Goal: Find specific page/section: Find specific page/section

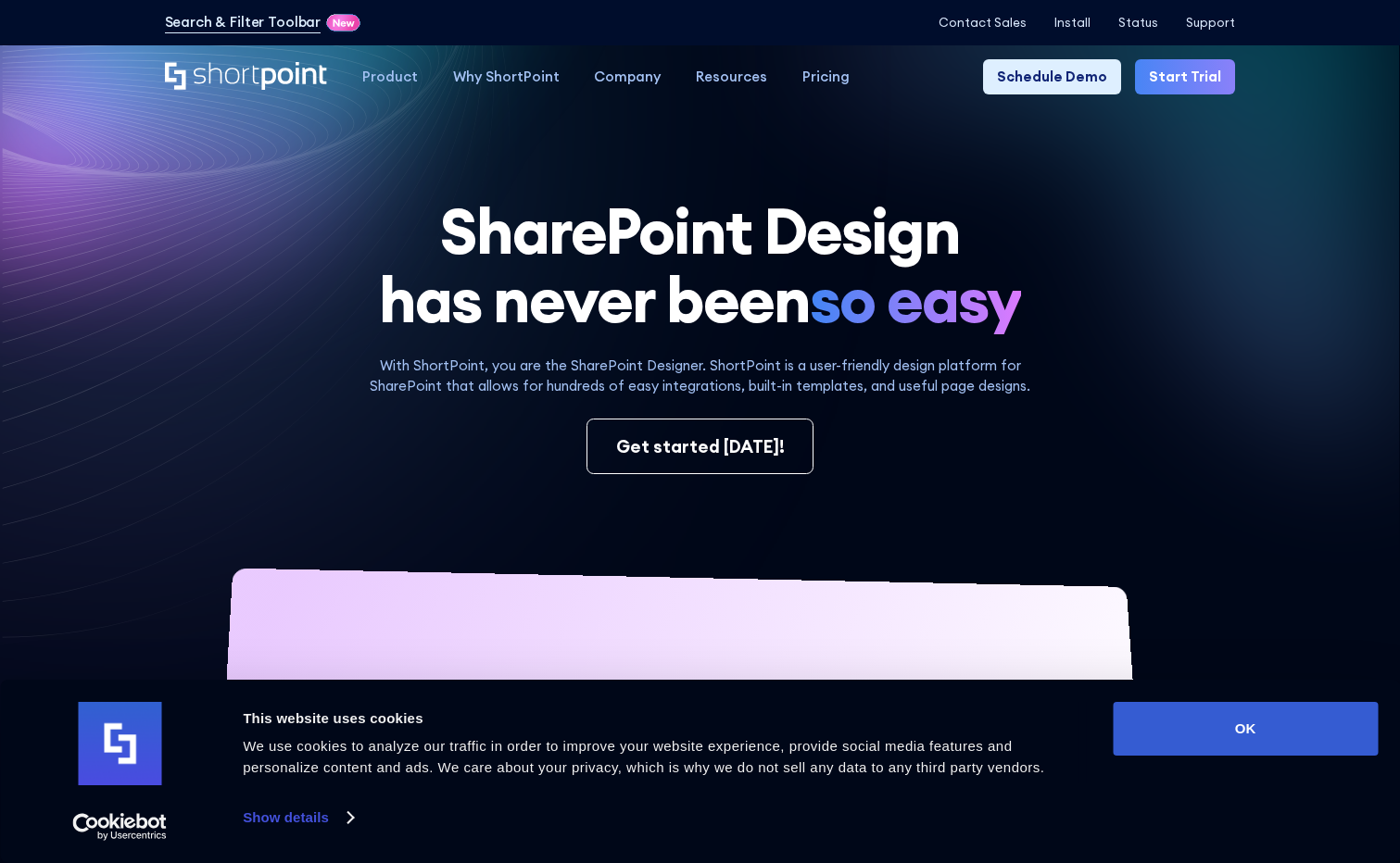
click at [1243, 743] on button "OK" at bounding box center [1245, 729] width 265 height 53
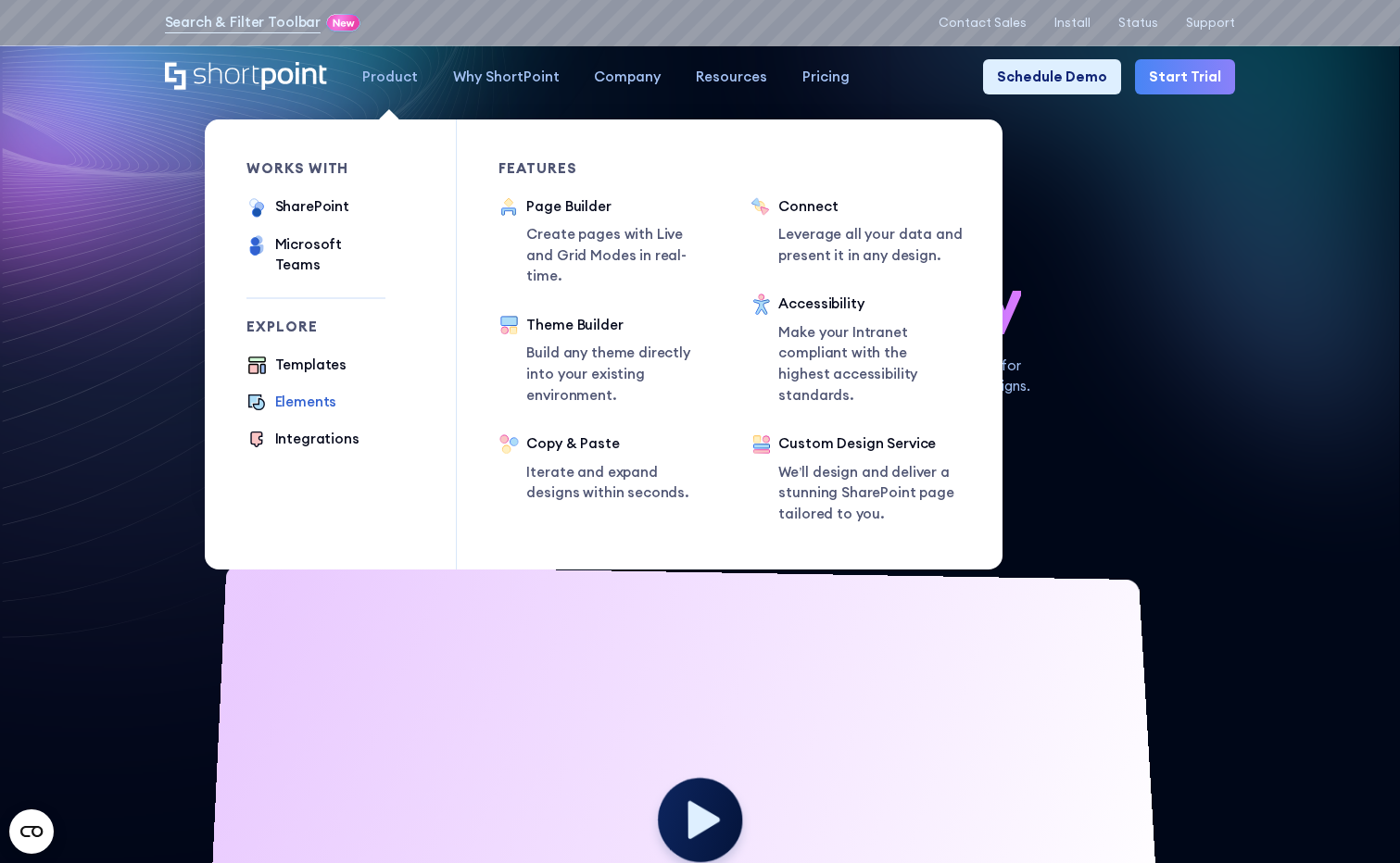
click at [303, 391] on div "Elements" at bounding box center [306, 402] width 62 height 21
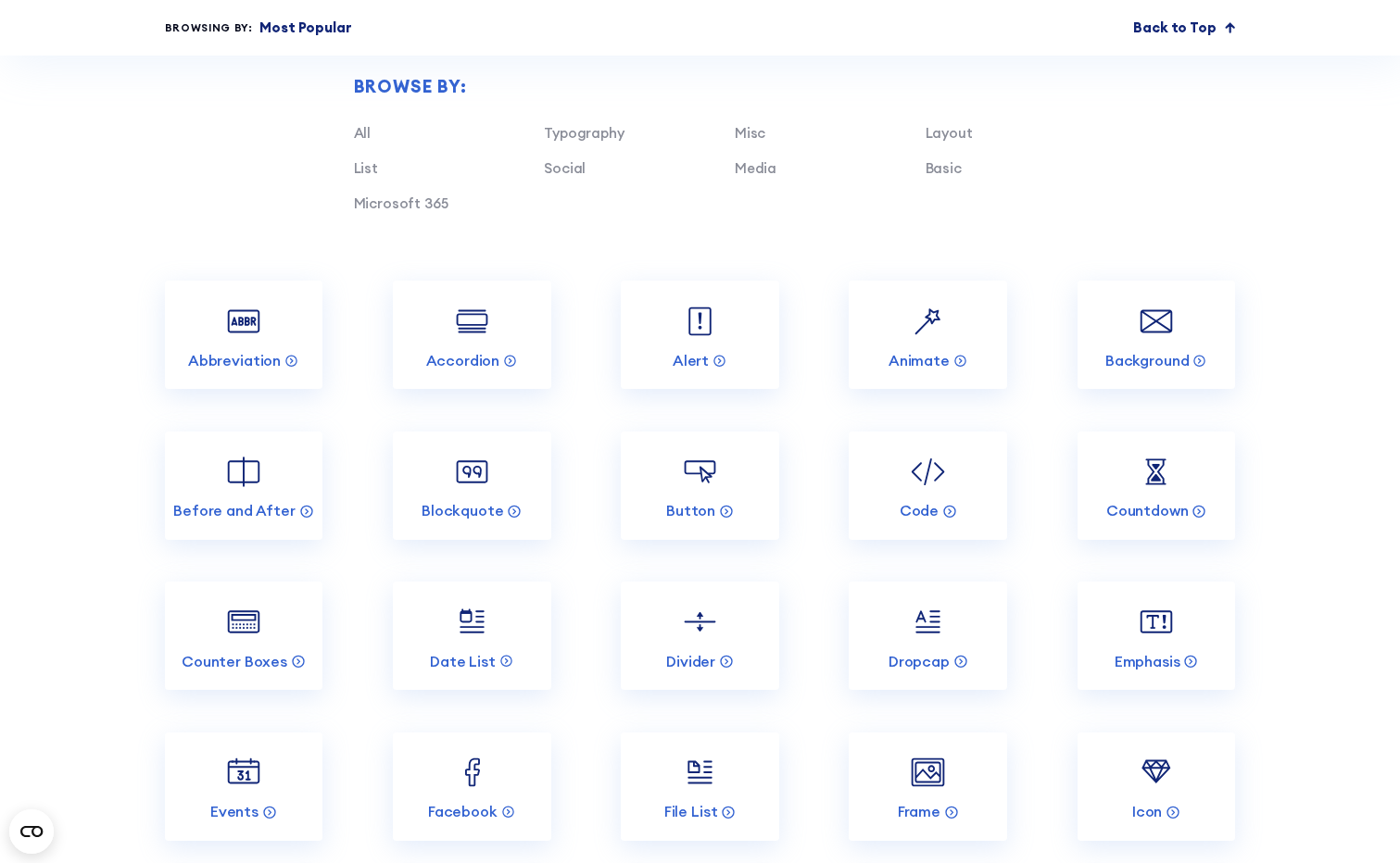
scroll to position [1668, 0]
click at [296, 388] on link "Abbreviation" at bounding box center [244, 333] width 159 height 109
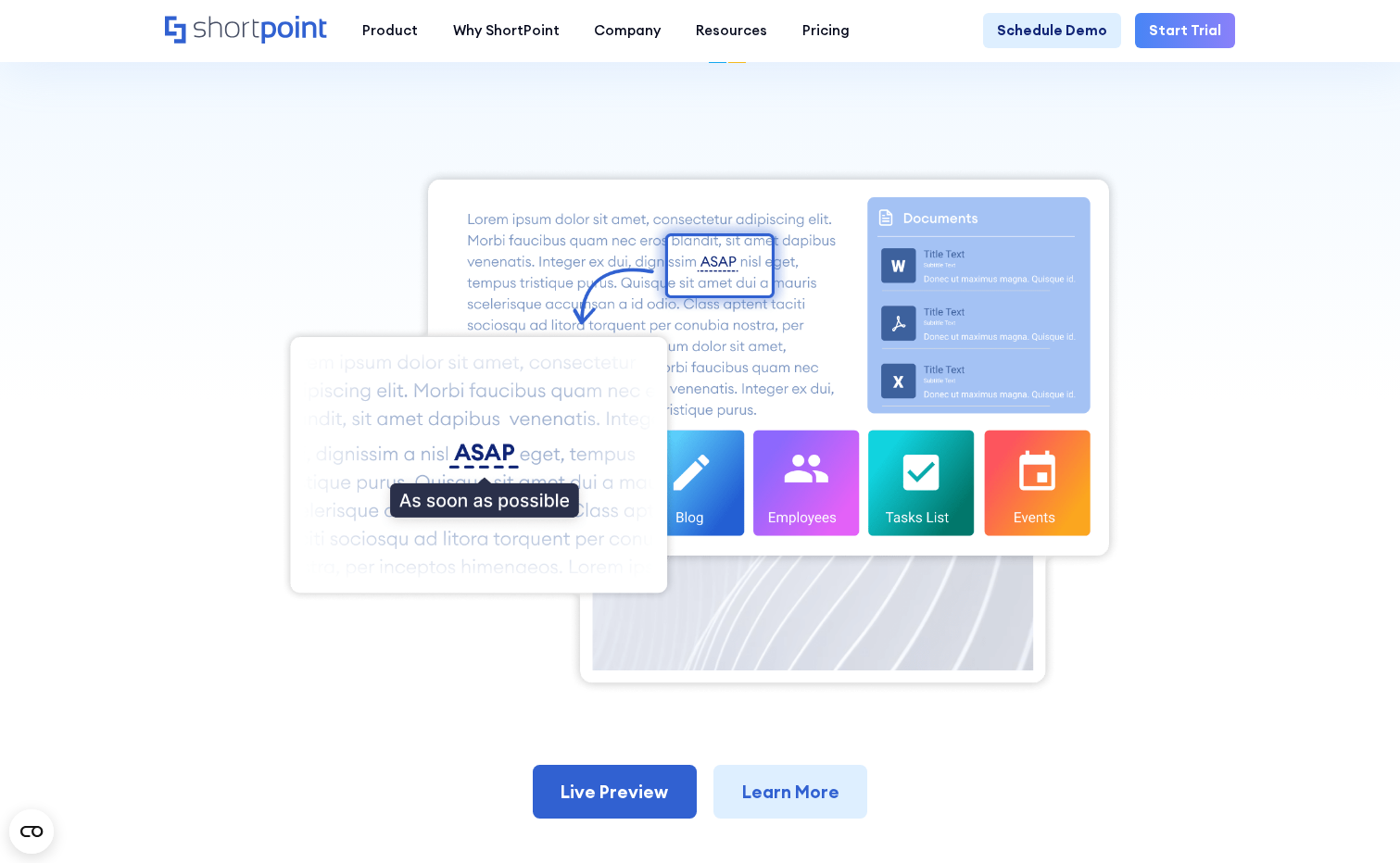
scroll to position [93, 0]
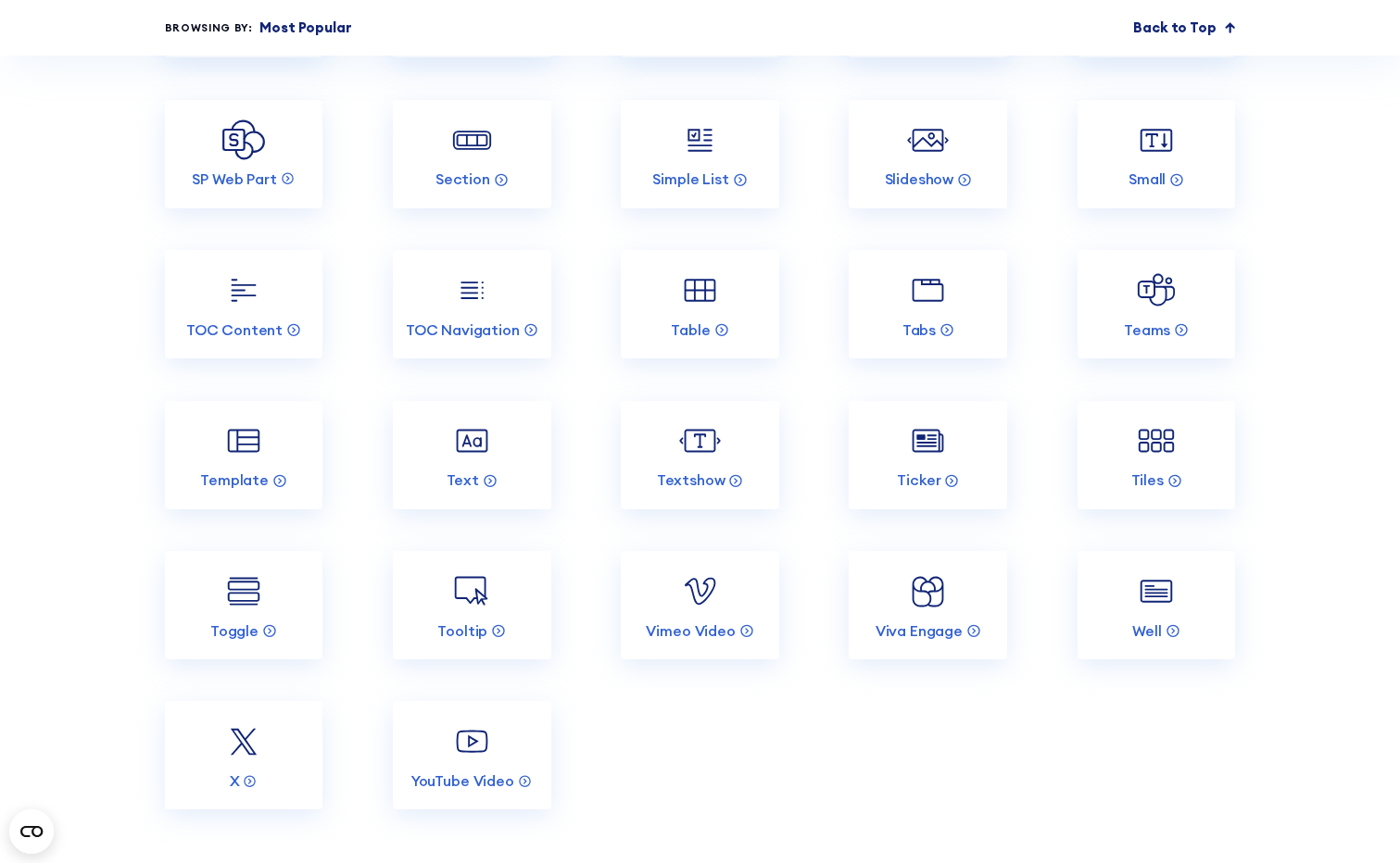
scroll to position [3057, 0]
